Goal: Task Accomplishment & Management: Complete application form

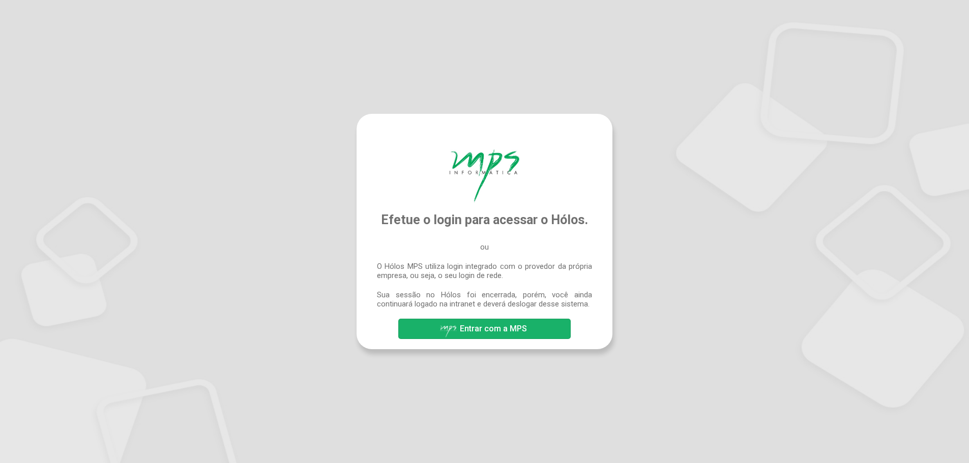
click at [485, 336] on span "Entrar com a MPS" at bounding box center [484, 329] width 90 height 18
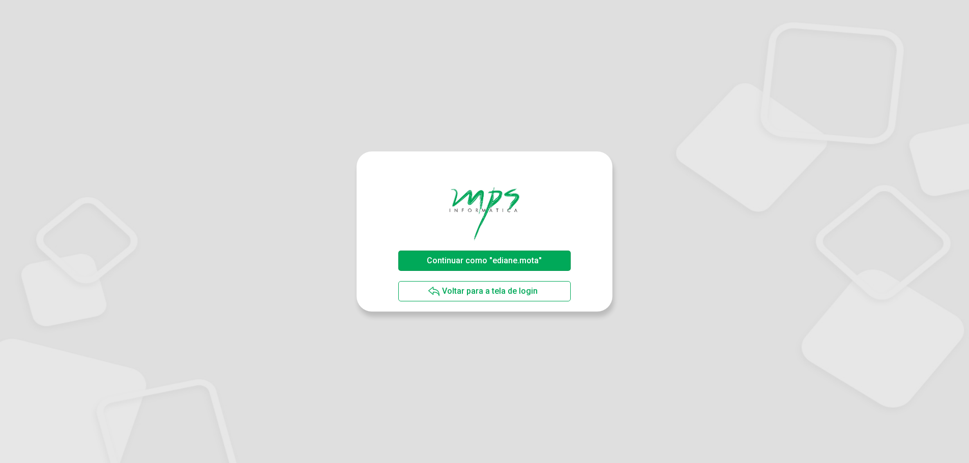
click at [506, 260] on span "Continuar como "ediane.mota"" at bounding box center [484, 261] width 115 height 10
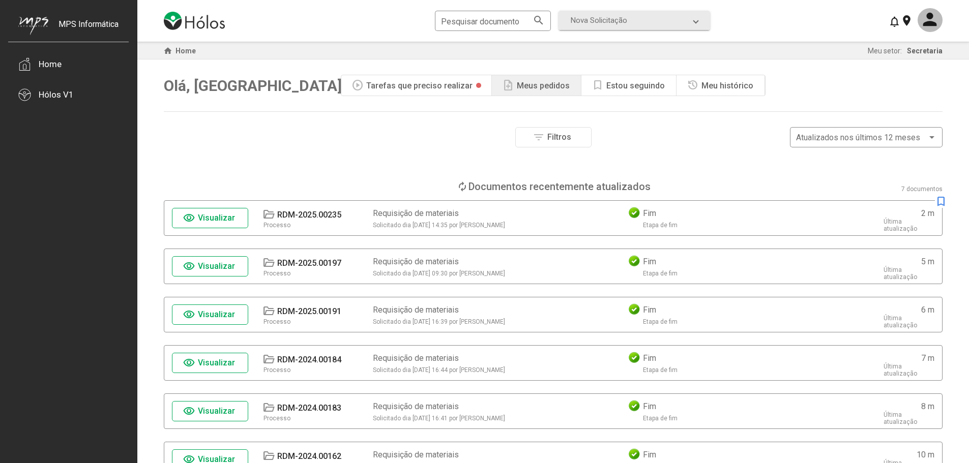
click at [437, 85] on div "Tarefas que preciso realizar" at bounding box center [419, 86] width 106 height 10
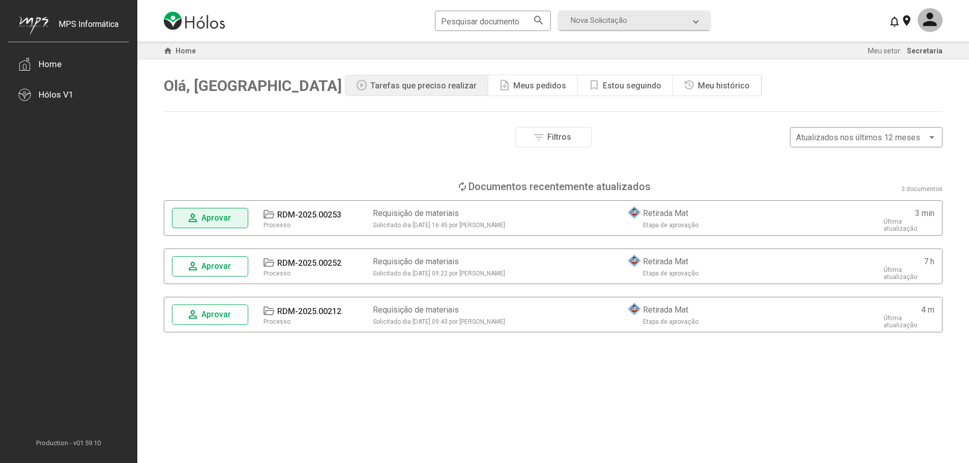
click at [224, 218] on span "Aprovar" at bounding box center [215, 218] width 29 height 10
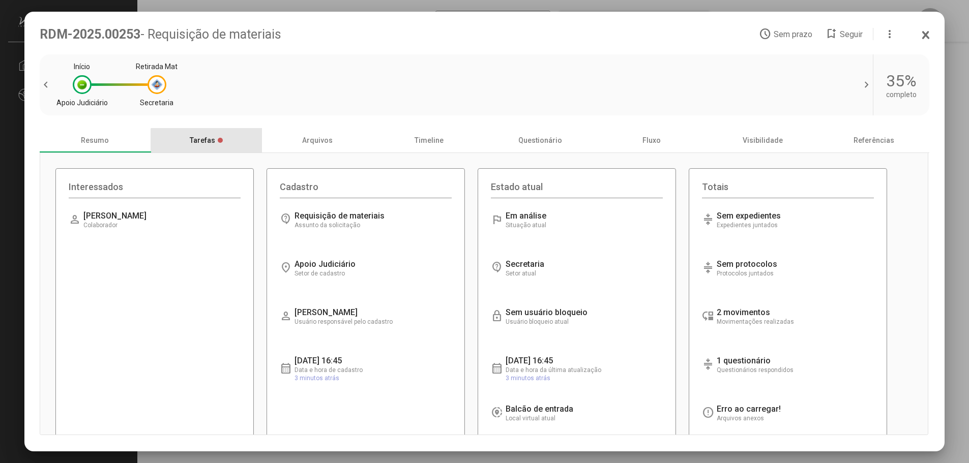
click at [208, 142] on div "Tarefas" at bounding box center [206, 140] width 111 height 24
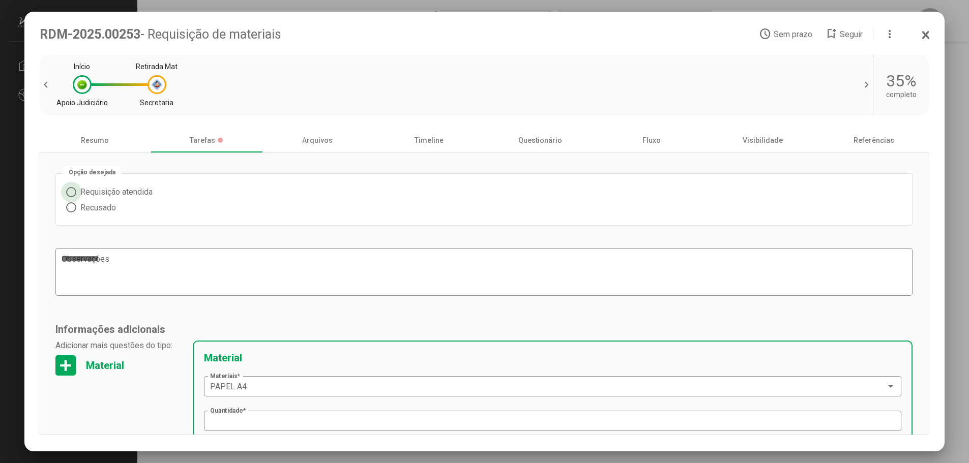
click at [79, 197] on span "Requisição atendida" at bounding box center [114, 192] width 76 height 10
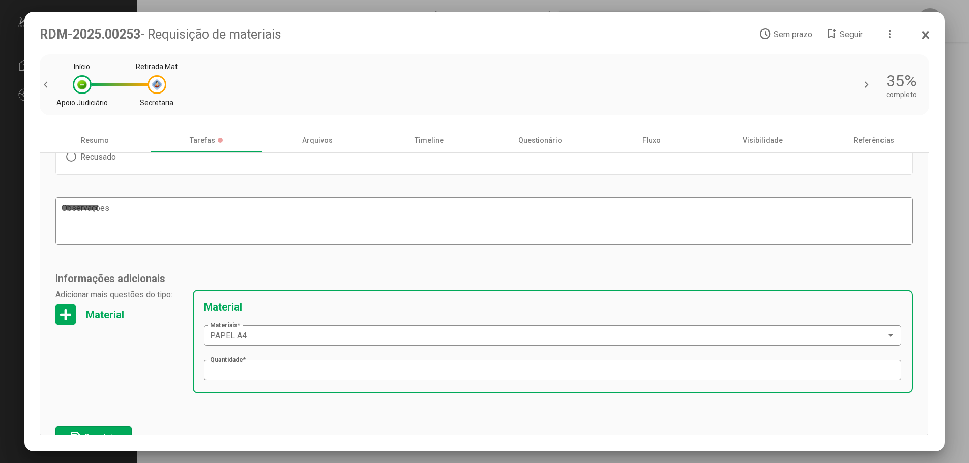
scroll to position [80, 0]
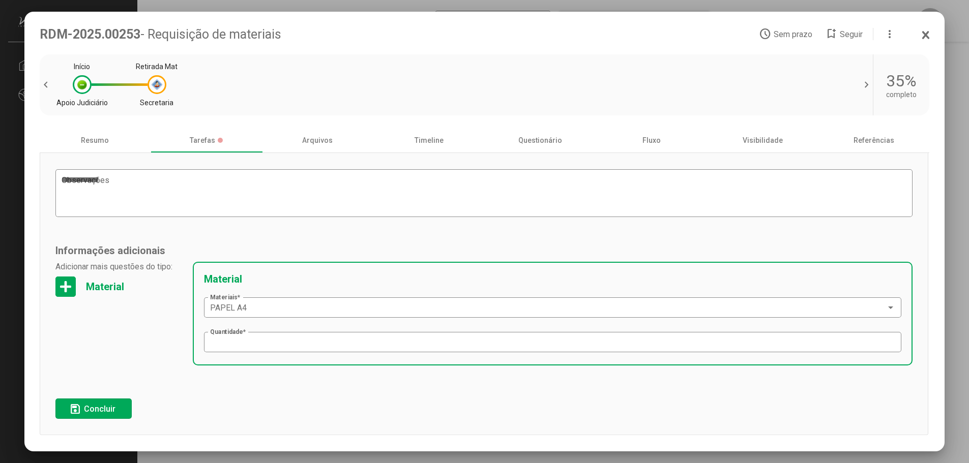
click at [98, 411] on span "Concluir" at bounding box center [100, 409] width 32 height 10
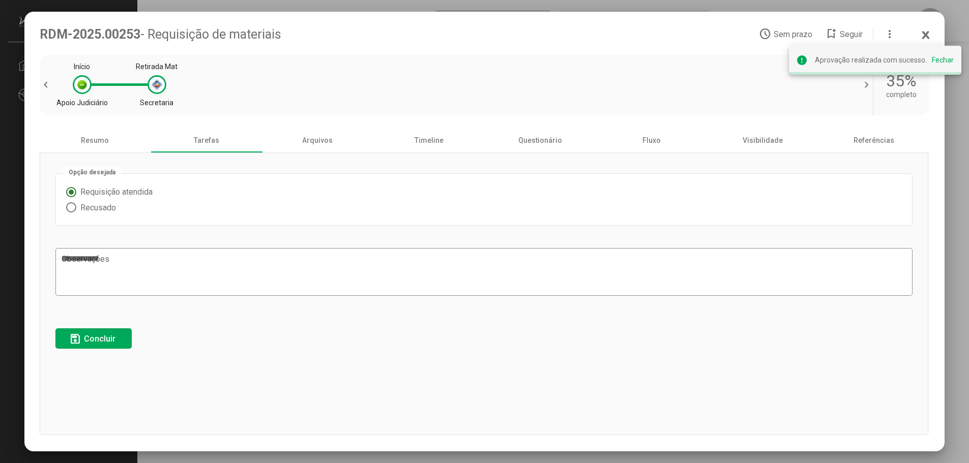
scroll to position [0, 0]
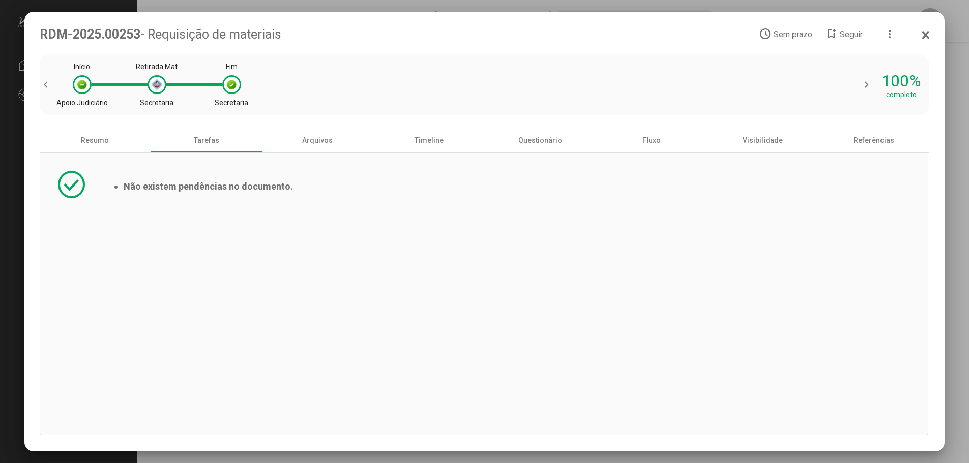
click at [925, 31] on icon at bounding box center [926, 35] width 8 height 10
